Goal: Transaction & Acquisition: Obtain resource

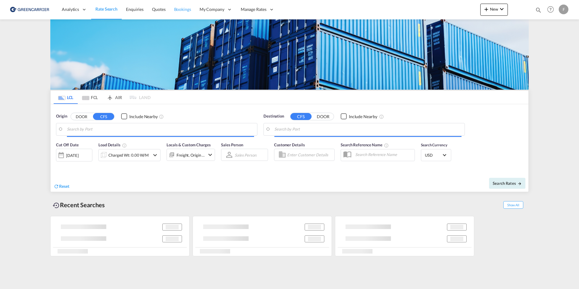
type input "[GEOGRAPHIC_DATA] ([GEOGRAPHIC_DATA]), [GEOGRAPHIC_DATA]"
type input "[GEOGRAPHIC_DATA], AUSYD"
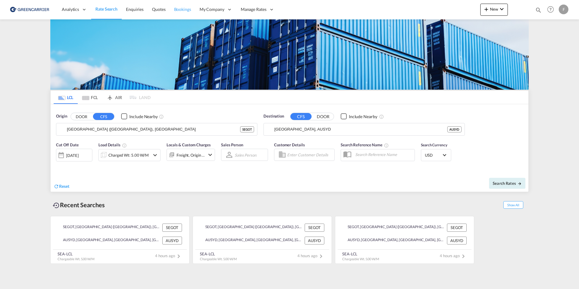
click at [182, 10] on span "Bookings" at bounding box center [182, 9] width 17 height 5
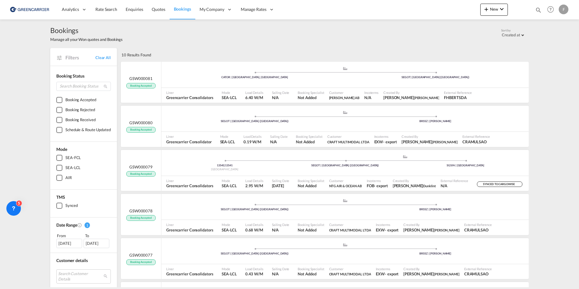
click at [184, 53] on div "10 Results Found" at bounding box center [324, 54] width 409 height 13
click at [128, 12] on span "Enquiries" at bounding box center [135, 9] width 18 height 6
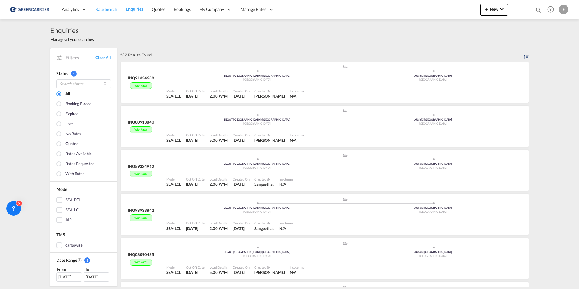
click at [104, 9] on span "Rate Search" at bounding box center [106, 9] width 22 height 5
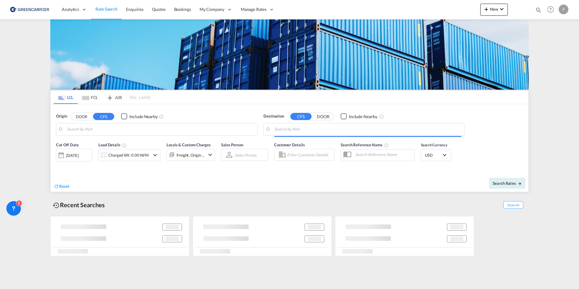
type input "[GEOGRAPHIC_DATA] ([GEOGRAPHIC_DATA]), [GEOGRAPHIC_DATA]"
type input "[GEOGRAPHIC_DATA], AUSYD"
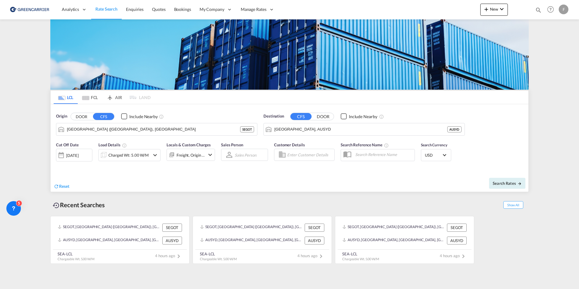
click at [319, 157] on input "Enter Customer Details" at bounding box center [309, 154] width 45 height 9
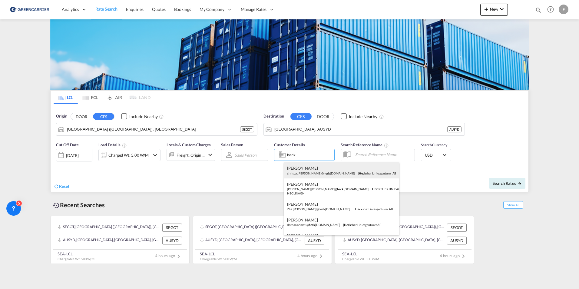
click at [321, 168] on div "[PERSON_NAME] [PERSON_NAME].[PERSON_NAME]@ heck [DOMAIN_NAME] | [PERSON_NAME] L…" at bounding box center [341, 170] width 115 height 16
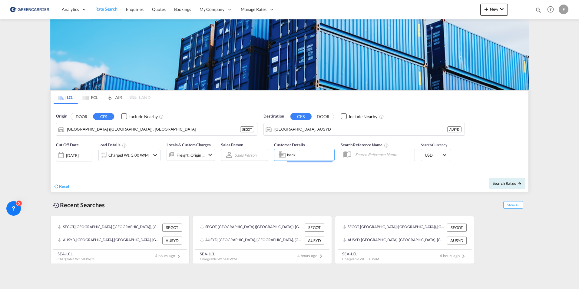
type input "[PERSON_NAME] Linieagenturer AB, [PERSON_NAME], [PERSON_NAME][EMAIL_ADDRESS][PE…"
click at [502, 184] on span "Search Rates" at bounding box center [507, 183] width 29 height 5
type input "SEGOT to AUSYD / [DATE]"
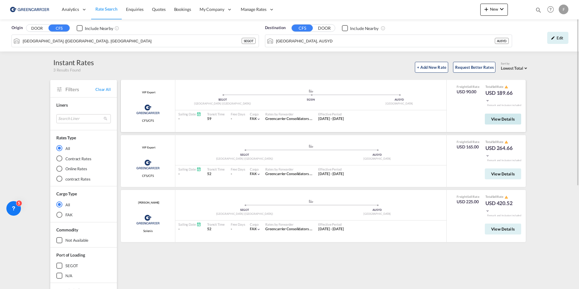
click at [490, 119] on button "View Details" at bounding box center [503, 119] width 36 height 11
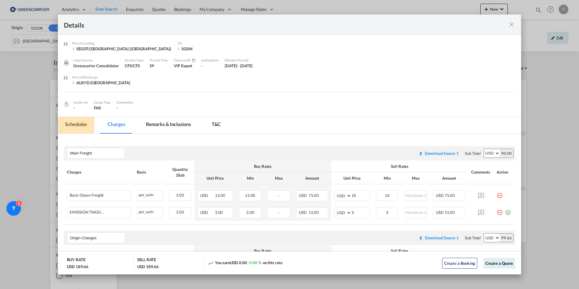
click at [69, 124] on md-tab-item "Schedules" at bounding box center [76, 125] width 36 height 17
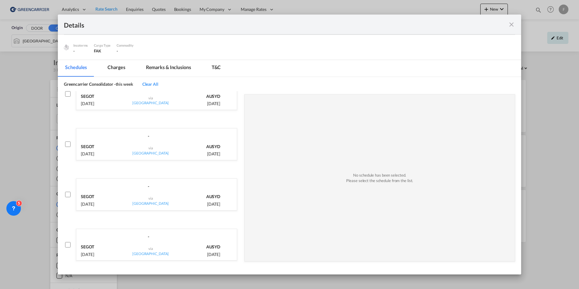
scroll to position [70, 0]
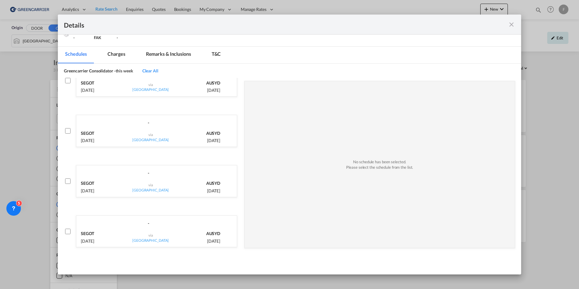
click at [99, 181] on div "SEGOT [DATE]" at bounding box center [103, 186] width 45 height 15
checkbox input "true"
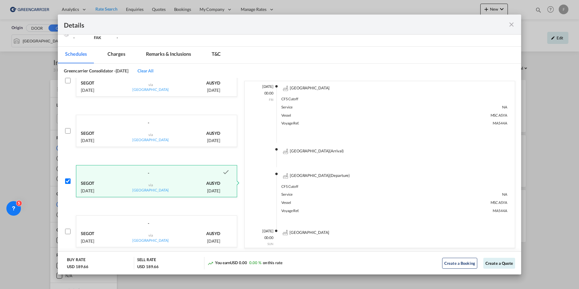
click at [99, 181] on div "SEGOT [DATE]" at bounding box center [103, 186] width 45 height 15
click at [102, 132] on div "SEGOT [DATE]" at bounding box center [103, 136] width 45 height 15
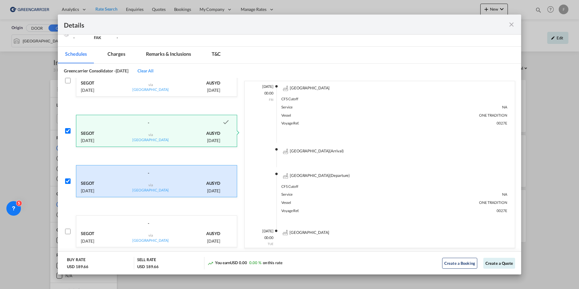
click at [67, 131] on input "Port of Loading ..." at bounding box center [67, 130] width 5 height 5
checkbox input "false"
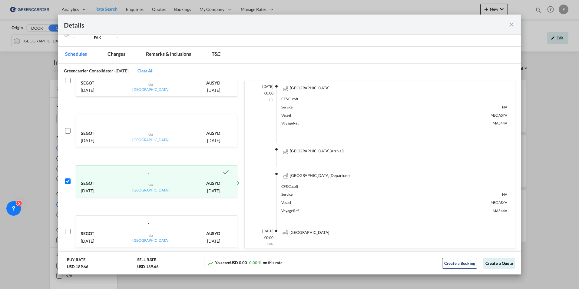
click at [71, 184] on div "Port of Loading ..." at bounding box center [68, 181] width 8 height 32
click at [65, 179] on input "Port of Loading ..." at bounding box center [67, 180] width 5 height 5
checkbox input "false"
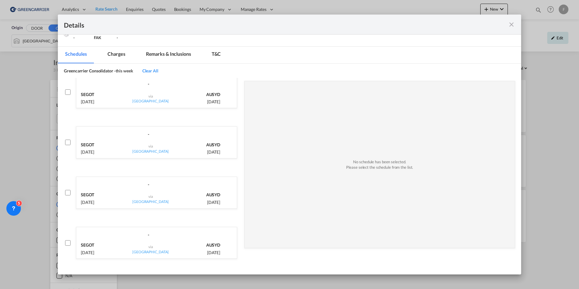
scroll to position [0, 0]
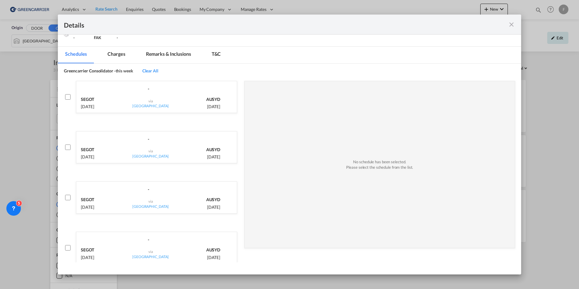
click at [85, 98] on p "SEGOT" at bounding box center [87, 99] width 13 height 6
checkbox input "true"
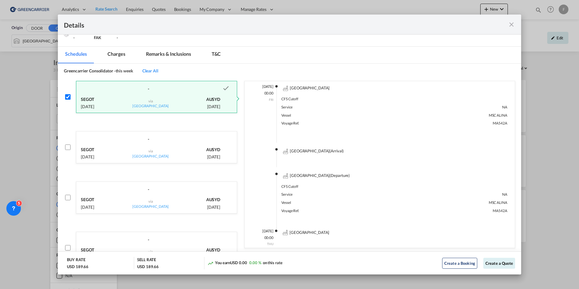
click at [68, 148] on input "Port of Loading ..." at bounding box center [67, 147] width 5 height 5
checkbox input "true"
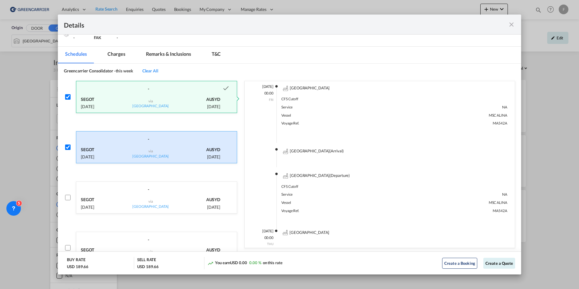
click at [69, 97] on input "Port of Loading ..." at bounding box center [67, 96] width 5 height 5
checkbox input "false"
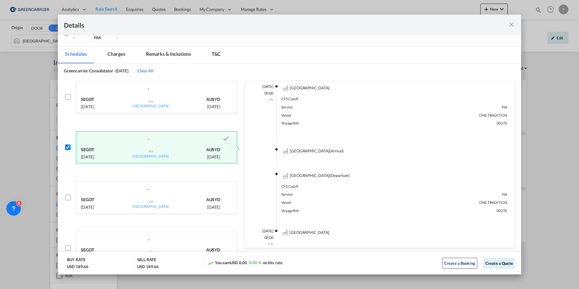
click at [94, 156] on p "[DATE]" at bounding box center [87, 157] width 13 height 6
click at [68, 146] on input "Port of Loading ..." at bounding box center [67, 147] width 5 height 5
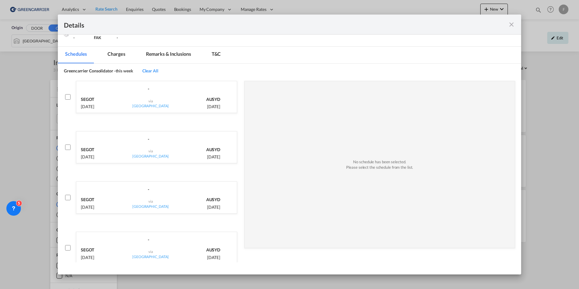
click at [68, 146] on input "Port of Loading ..." at bounding box center [67, 147] width 5 height 5
checkbox input "true"
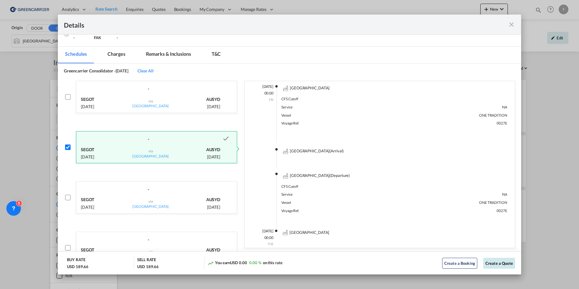
click at [501, 262] on button "Create a Quote" at bounding box center [500, 263] width 32 height 11
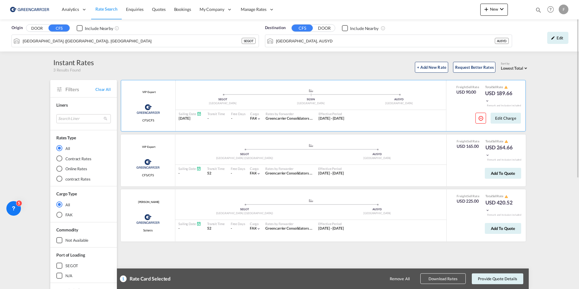
click at [446, 280] on button "Download Rates" at bounding box center [443, 279] width 45 height 11
click at [244, 63] on div "+ Add New Rate Request Better Rates Sort by Lowest Total Lowest Freight Lowest …" at bounding box center [311, 66] width 435 height 13
click at [483, 119] on md-icon "icon-minus-circle-outline" at bounding box center [480, 117] width 5 height 5
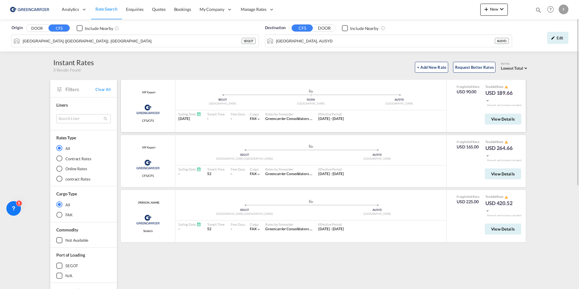
click at [350, 62] on div "+ Add New Rate Request Better Rates Sort by Lowest Total Lowest Freight Lowest …" at bounding box center [311, 66] width 435 height 13
click at [137, 8] on span "Enquiries" at bounding box center [135, 9] width 18 height 5
